Goal: Task Accomplishment & Management: Manage account settings

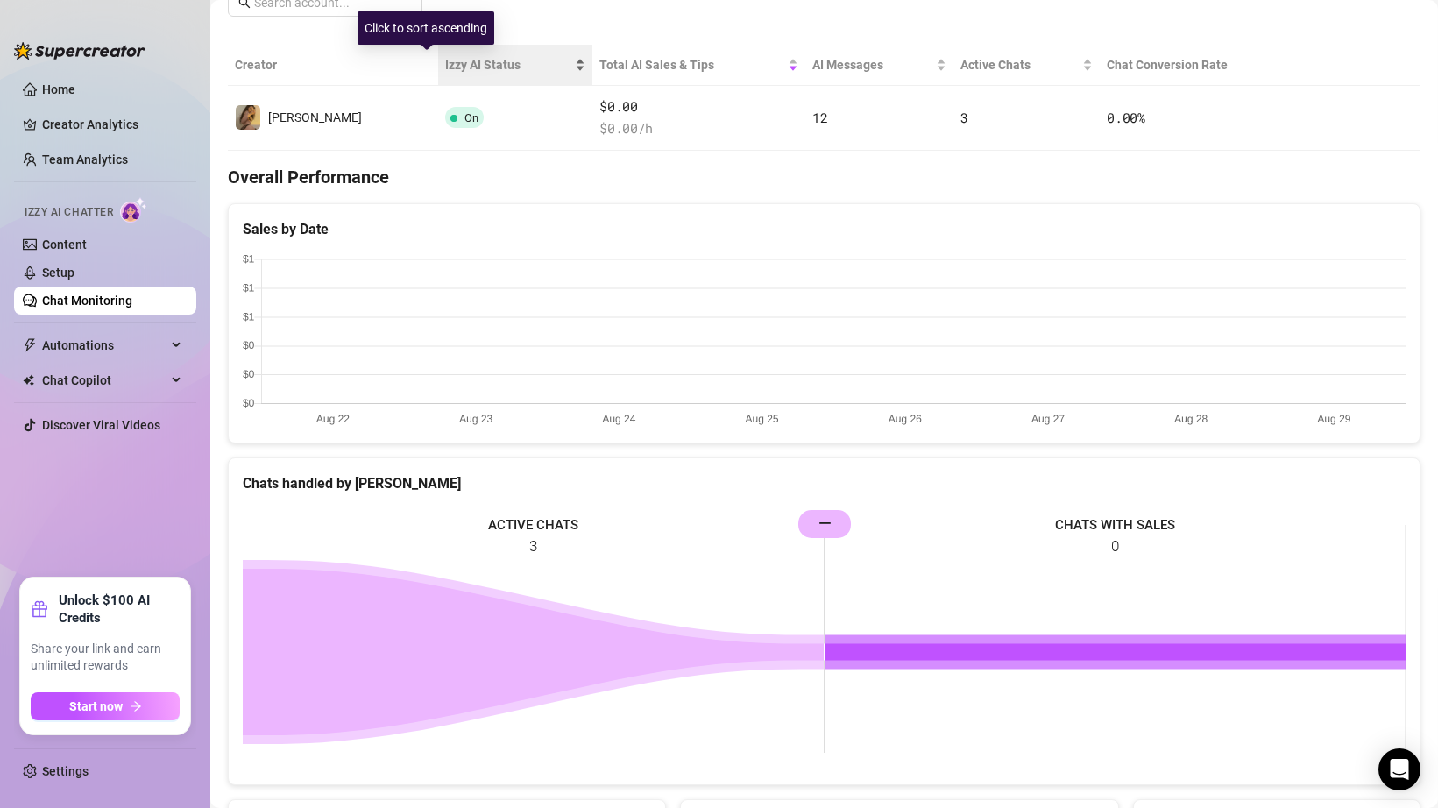
scroll to position [694, 0]
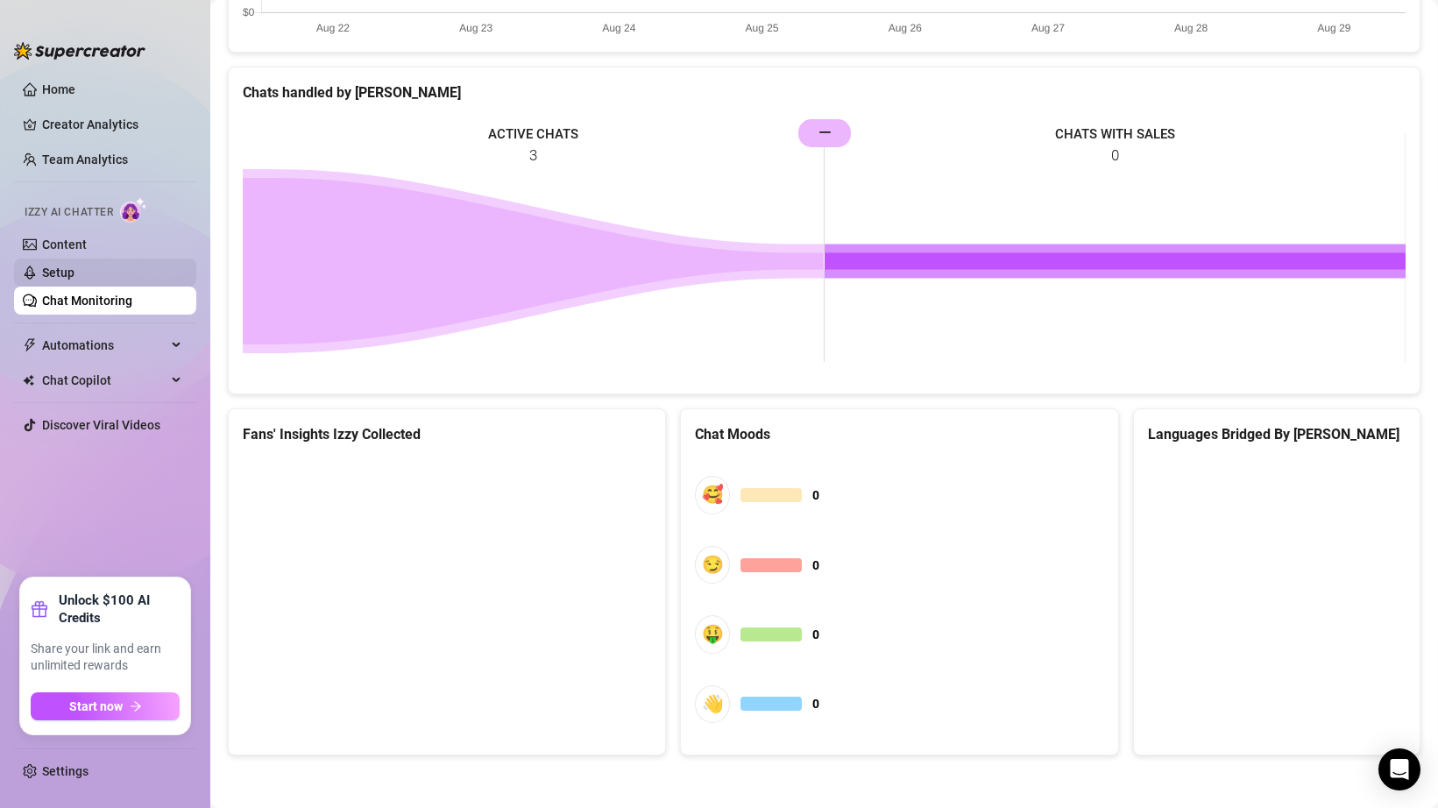
click at [74, 272] on link "Setup" at bounding box center [58, 272] width 32 height 14
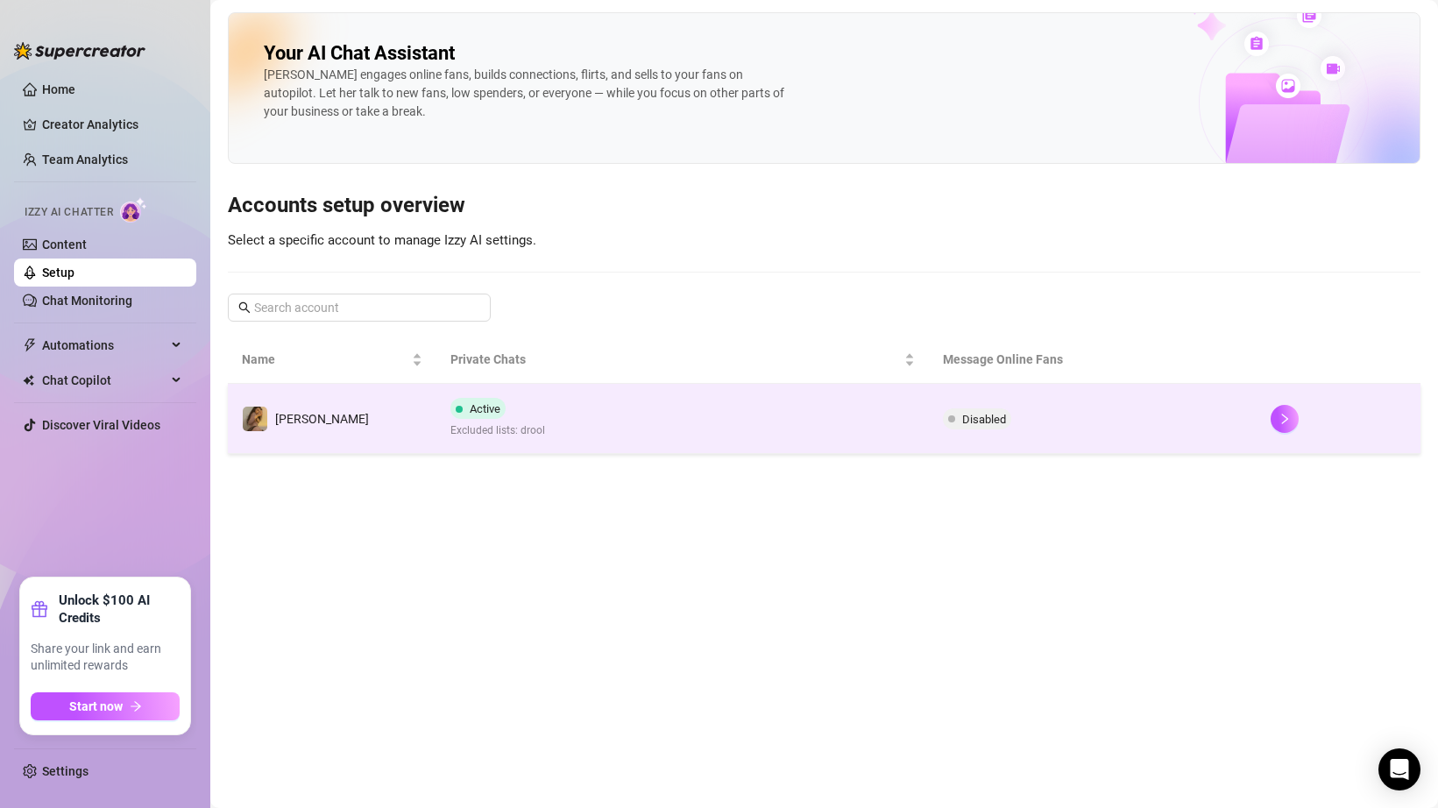
click at [693, 430] on td "Active Excluded lists: drool" at bounding box center [681, 419] width 491 height 70
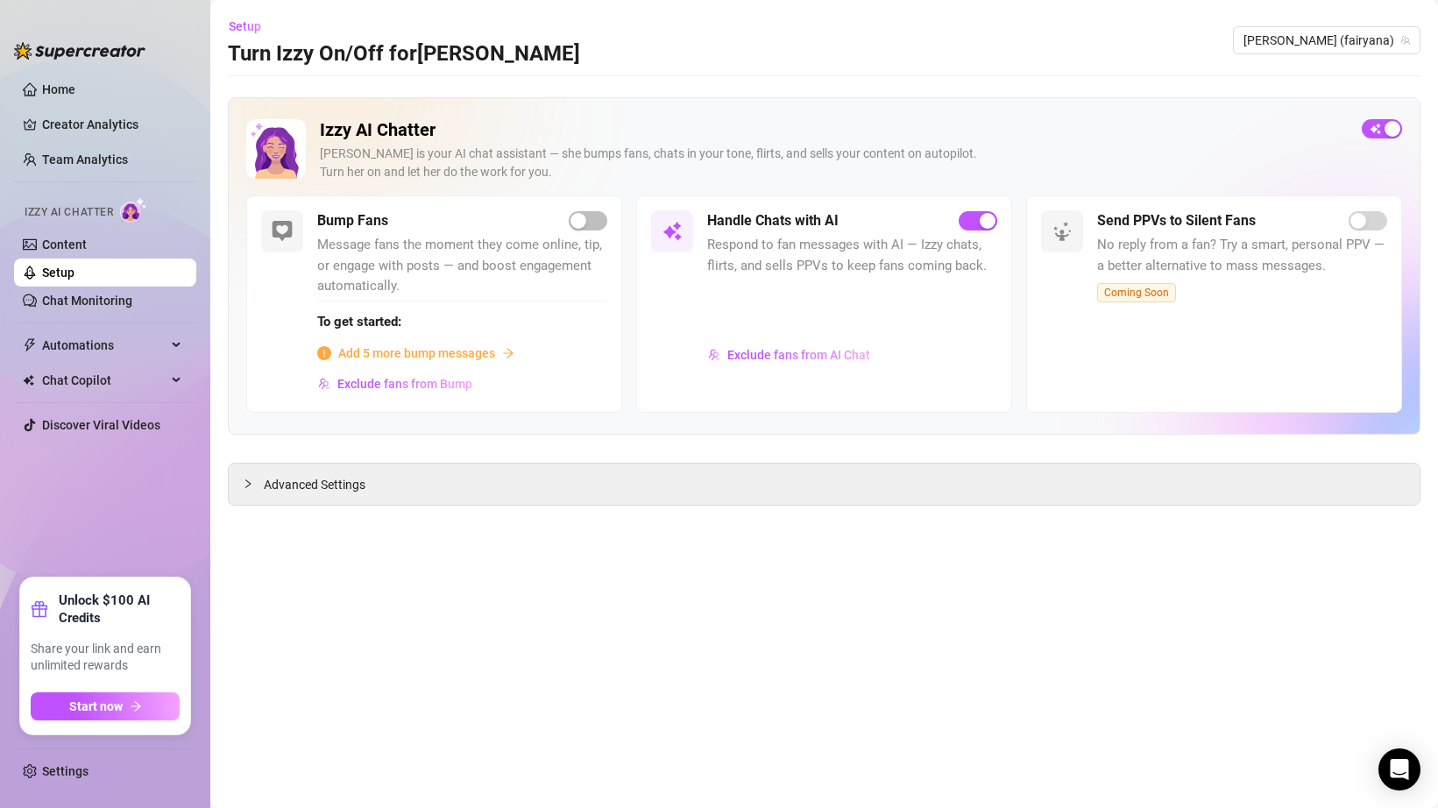
click at [774, 449] on div "Izzy AI Chatter [PERSON_NAME] is your AI chat assistant — she bumps fans, chats…" at bounding box center [824, 301] width 1192 height 408
click at [770, 470] on div "Advanced Settings" at bounding box center [824, 483] width 1191 height 41
click at [731, 471] on div "Advanced Settings" at bounding box center [824, 483] width 1191 height 41
drag, startPoint x: 391, startPoint y: 244, endPoint x: 487, endPoint y: 269, distance: 99.4
click at [487, 269] on span "Message fans the moment they come online, tip, or engage with posts — and boost…" at bounding box center [462, 266] width 290 height 62
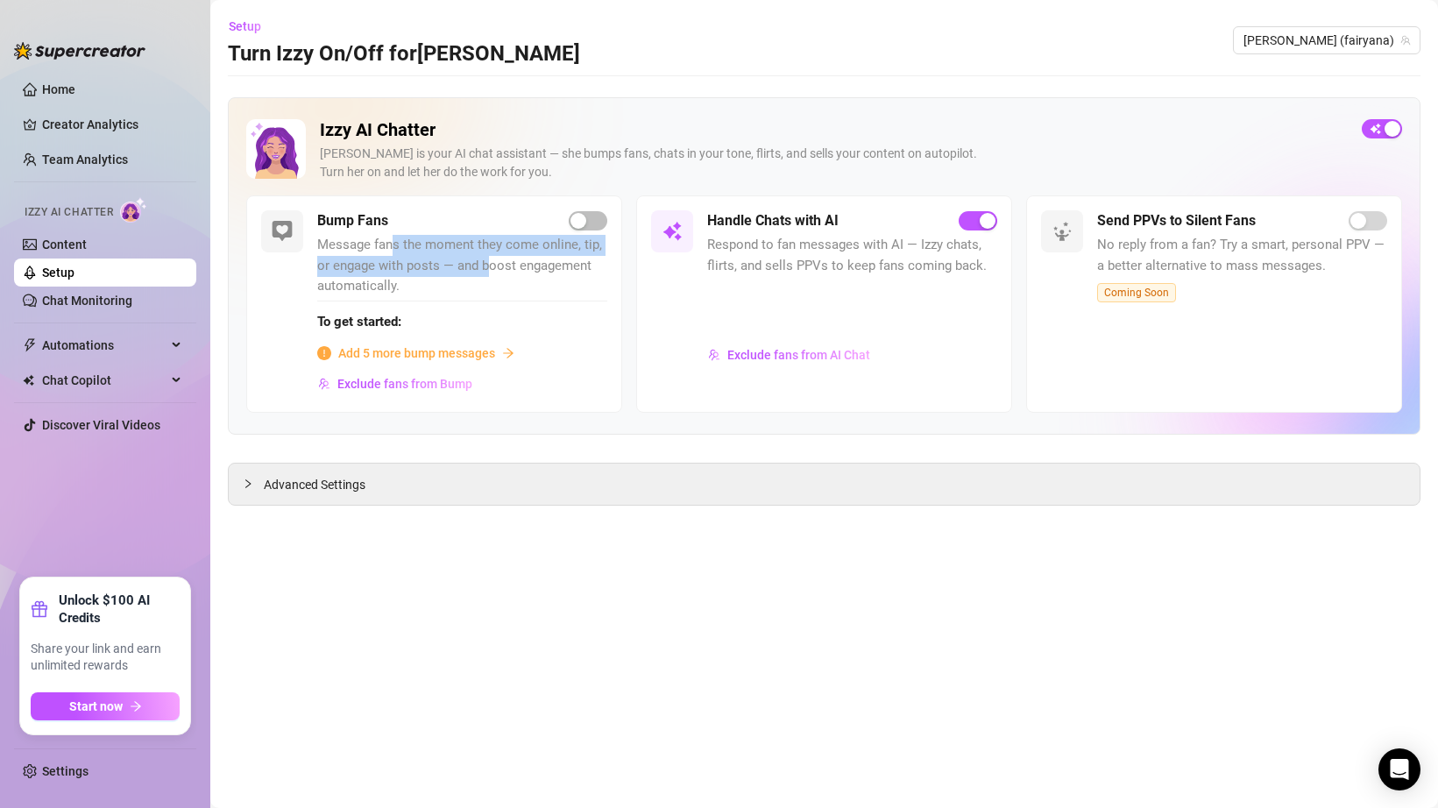
click at [487, 269] on span "Message fans the moment they come online, tip, or engage with posts — and boost…" at bounding box center [462, 266] width 290 height 62
click at [585, 220] on div "button" at bounding box center [578, 221] width 16 height 16
